Goal: Navigation & Orientation: Find specific page/section

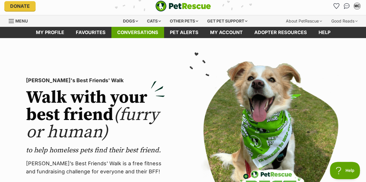
click at [133, 32] on link "Conversations" at bounding box center [137, 32] width 53 height 11
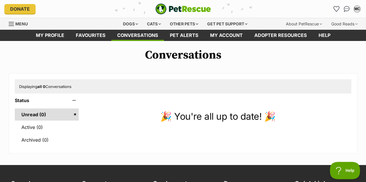
drag, startPoint x: 0, startPoint y: 0, endPoint x: 92, endPoint y: 63, distance: 111.3
click at [92, 63] on div "Conversations Displaying all 0 Conversations Status Unread (0) Active (0) Archi…" at bounding box center [183, 101] width 366 height 105
click at [21, 23] on span "Menu" at bounding box center [21, 23] width 12 height 5
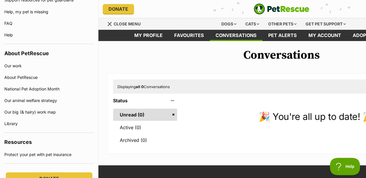
scroll to position [381, 0]
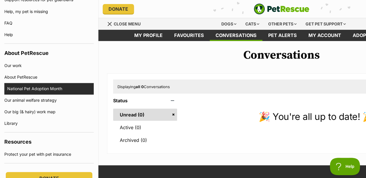
click at [47, 87] on link "National Pet Adoption Month" at bounding box center [50, 89] width 86 height 12
